Goal: Find specific page/section: Find specific page/section

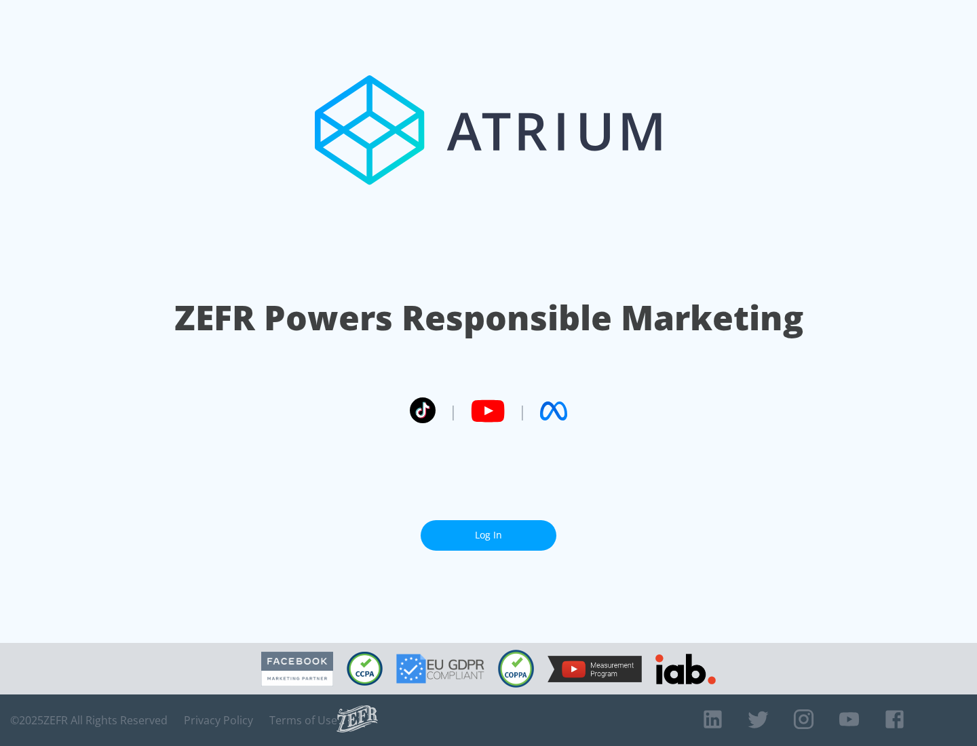
click at [489, 535] on link "Log In" at bounding box center [489, 535] width 136 height 31
